Goal: Book appointment/travel/reservation

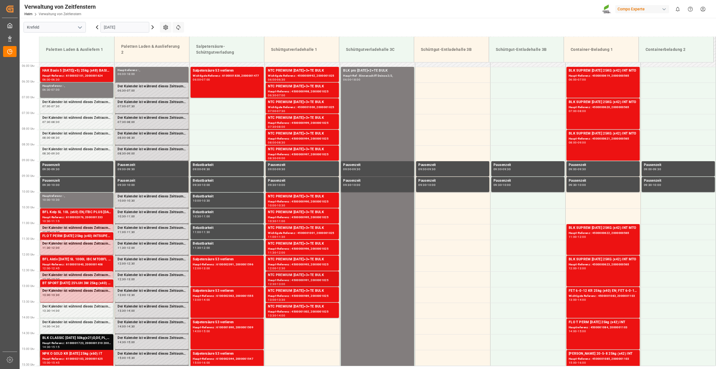
scroll to position [234, 0]
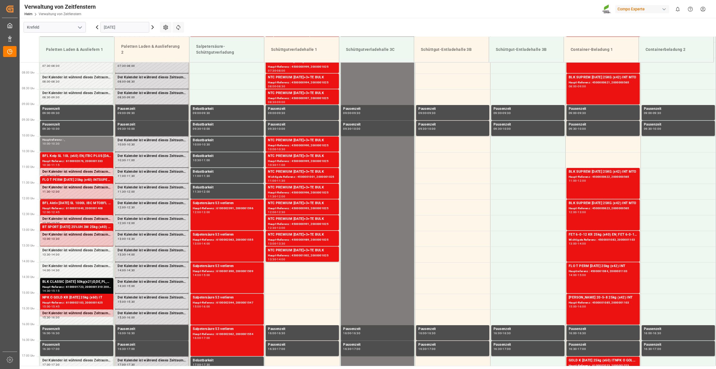
click at [131, 27] on input "[DATE]" at bounding box center [124, 27] width 49 height 11
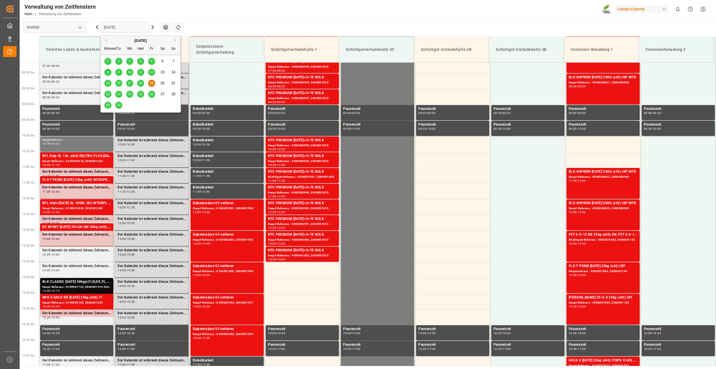
click at [106, 94] on span "22" at bounding box center [108, 94] width 4 height 4
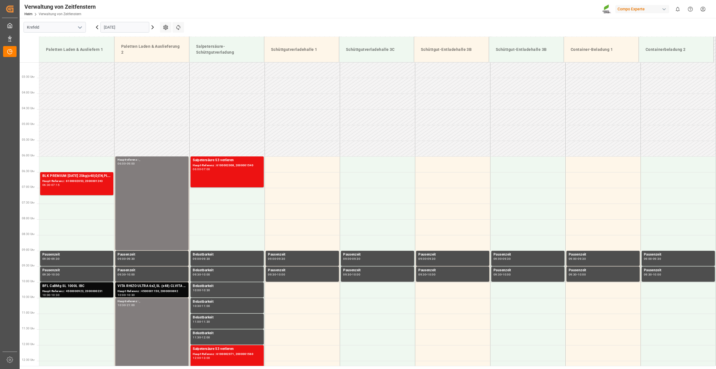
scroll to position [122, 0]
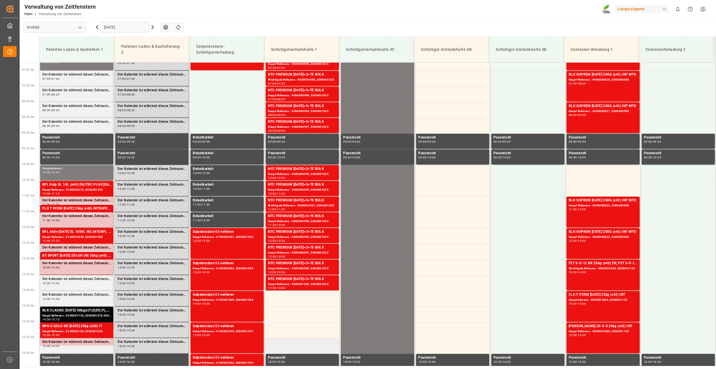
scroll to position [206, 0]
